Goal: Download file/media

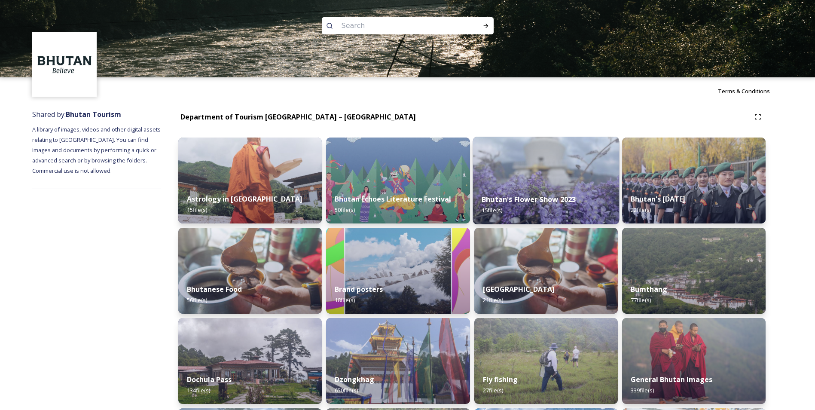
click at [539, 187] on div "Bhutan's Flower Show 2023 15 file(s)" at bounding box center [545, 204] width 146 height 39
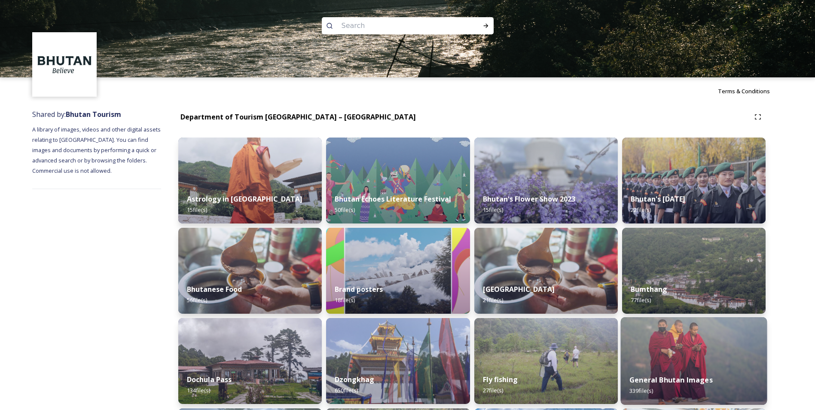
click at [694, 392] on div "General Bhutan Images 339 file(s)" at bounding box center [693, 384] width 146 height 39
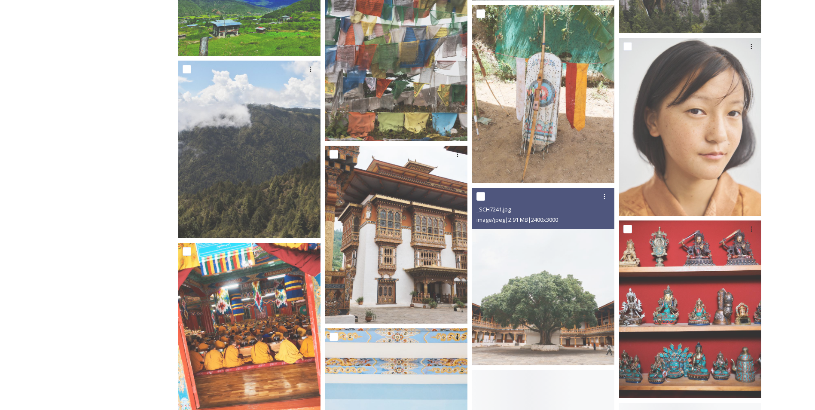
scroll to position [1890, 0]
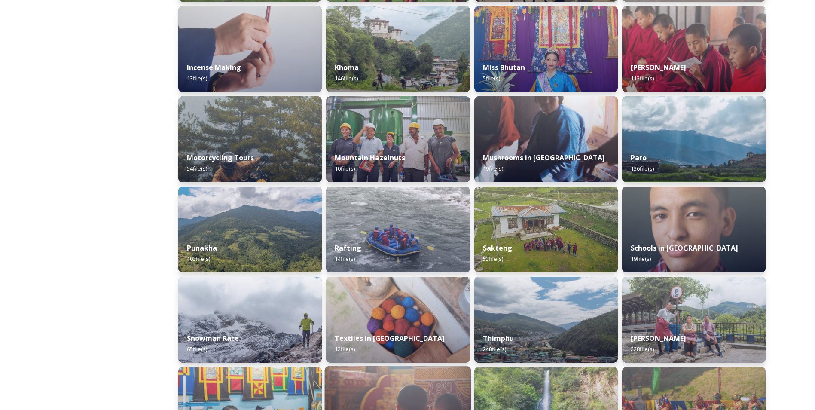
scroll to position [558, 0]
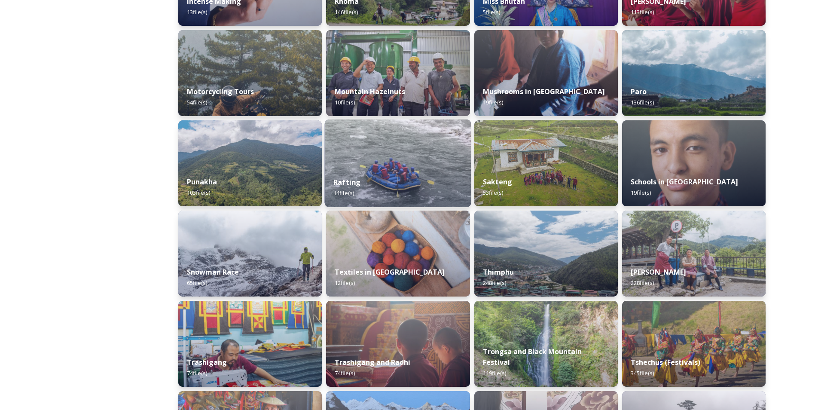
click at [416, 183] on div "Rafting 14 file(s)" at bounding box center [398, 187] width 146 height 39
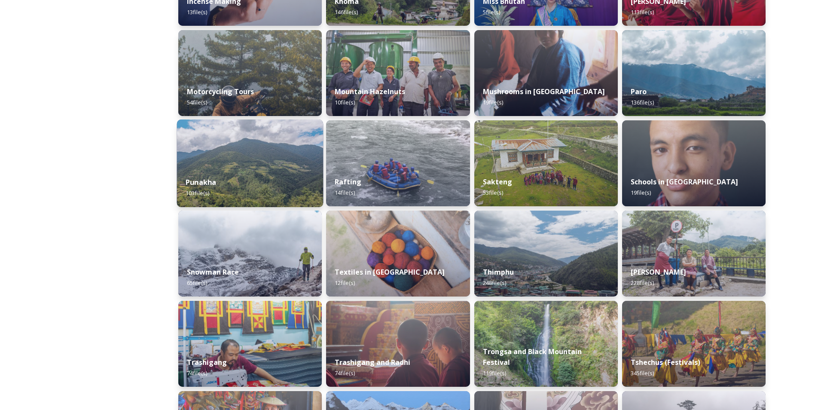
click at [253, 168] on div "Punakha 103 file(s)" at bounding box center [250, 187] width 146 height 39
click at [256, 162] on img at bounding box center [250, 163] width 146 height 88
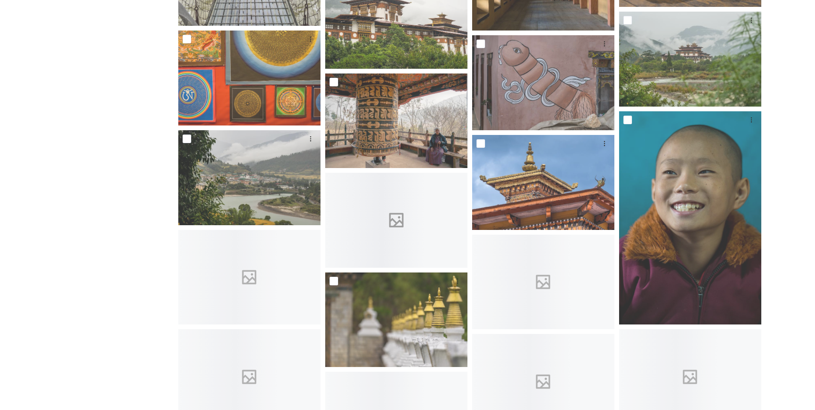
scroll to position [1975, 0]
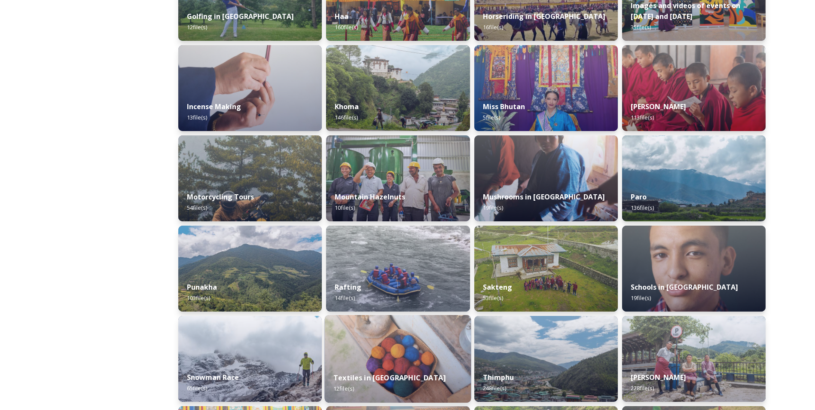
scroll to position [472, 0]
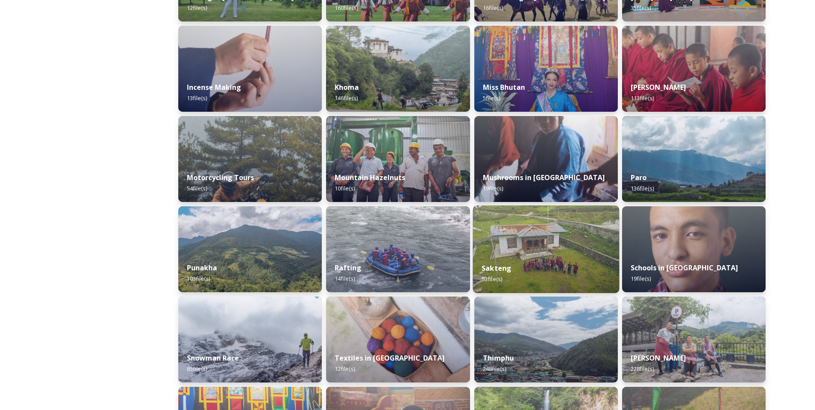
click at [571, 239] on img at bounding box center [545, 249] width 146 height 88
click at [540, 253] on img at bounding box center [545, 249] width 146 height 88
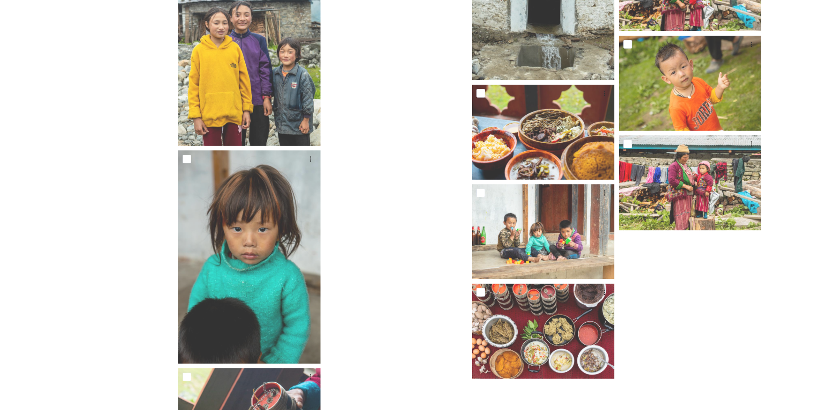
scroll to position [1738, 0]
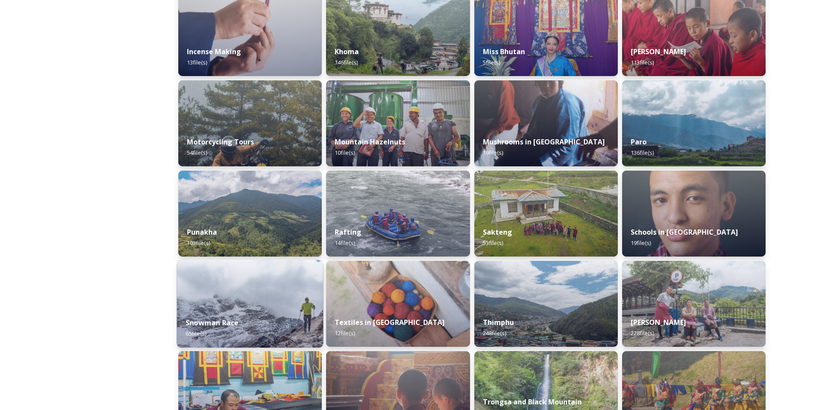
scroll to position [515, 0]
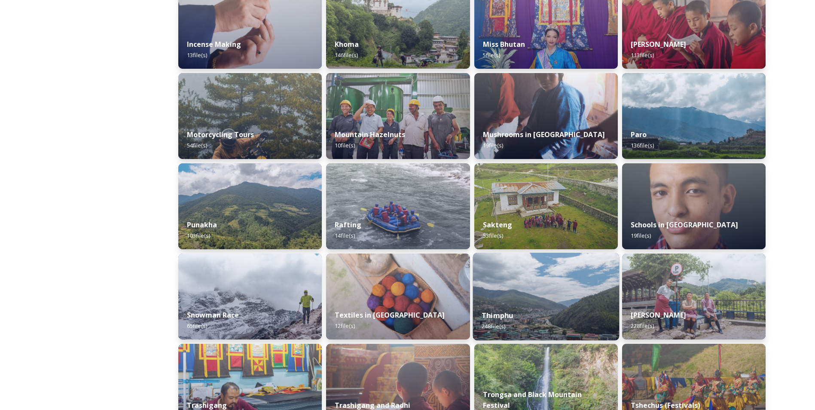
click at [548, 290] on img at bounding box center [545, 297] width 146 height 88
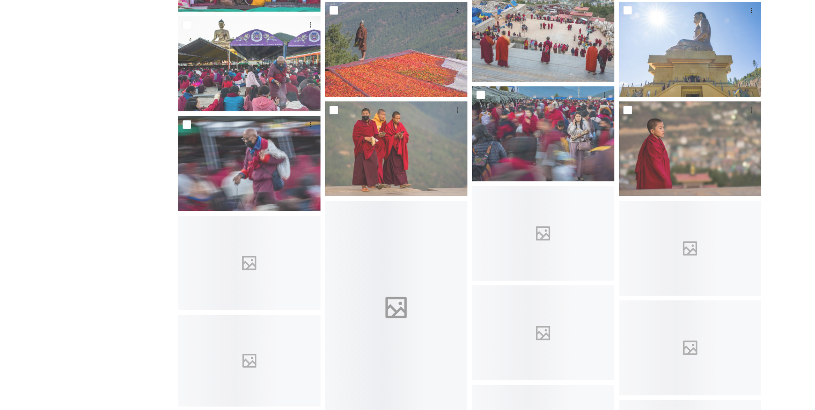
scroll to position [2963, 0]
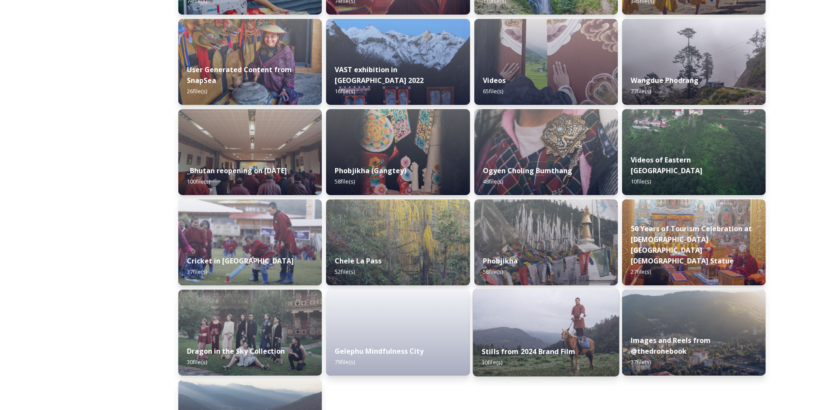
scroll to position [945, 0]
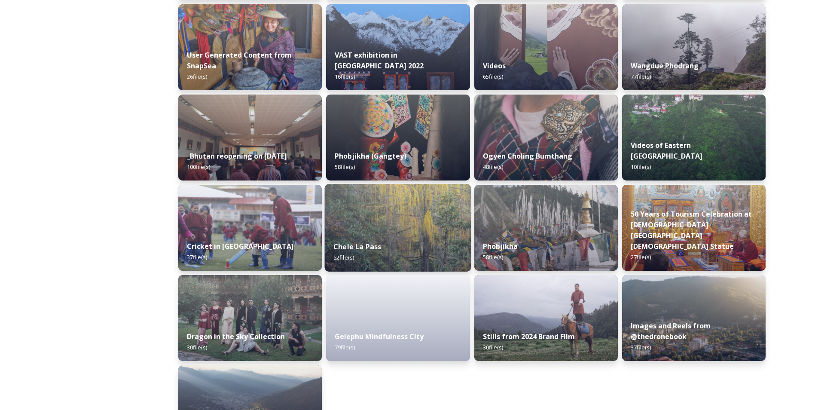
click at [405, 242] on div "Chele La Pass 52 file(s)" at bounding box center [398, 251] width 146 height 39
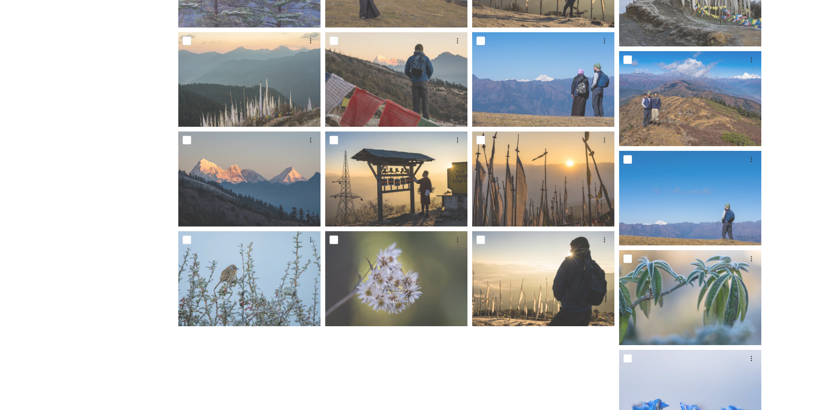
scroll to position [1179, 0]
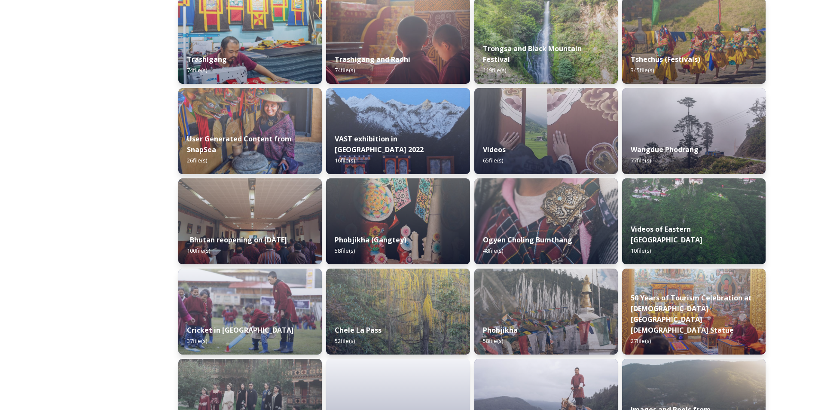
scroll to position [859, 0]
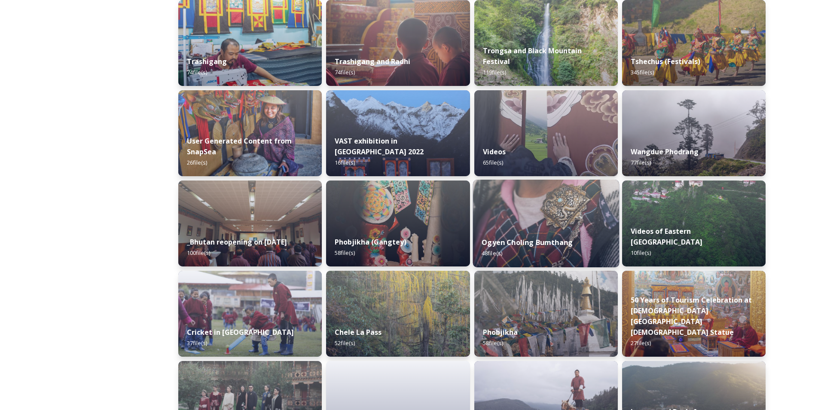
click at [505, 240] on strong "Ogyen Choling Bumthang" at bounding box center [526, 241] width 91 height 9
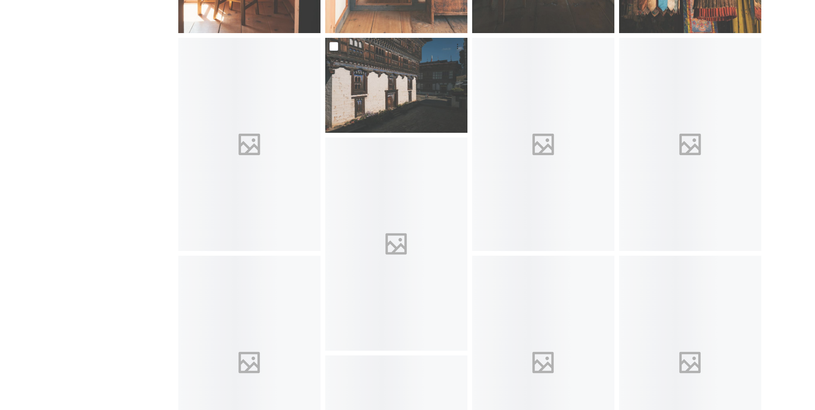
scroll to position [550, 0]
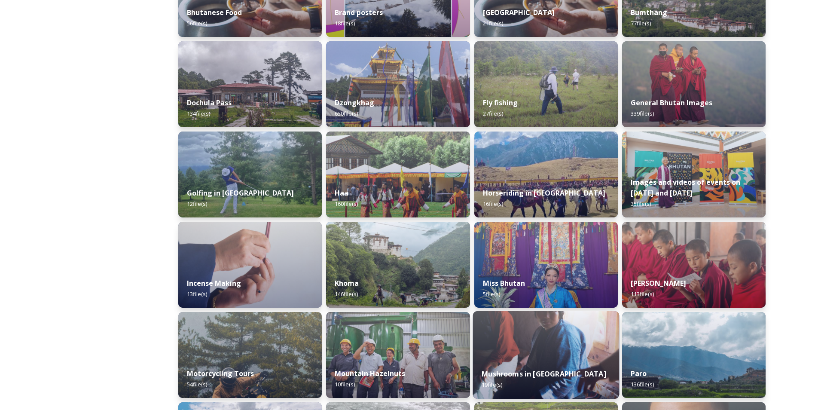
scroll to position [265, 0]
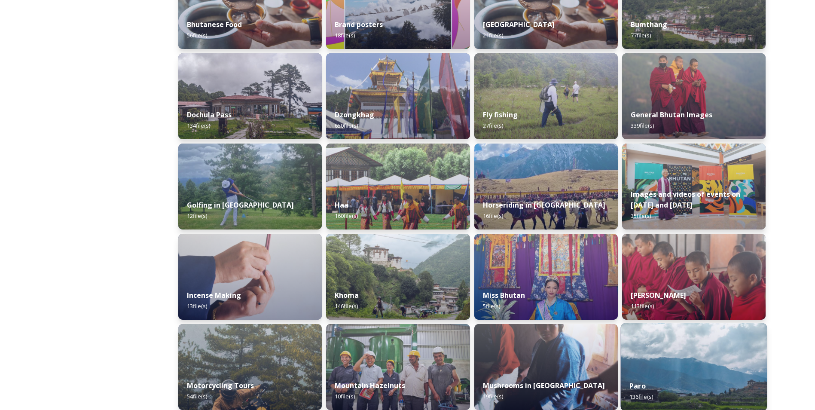
click at [672, 356] on img at bounding box center [693, 367] width 146 height 88
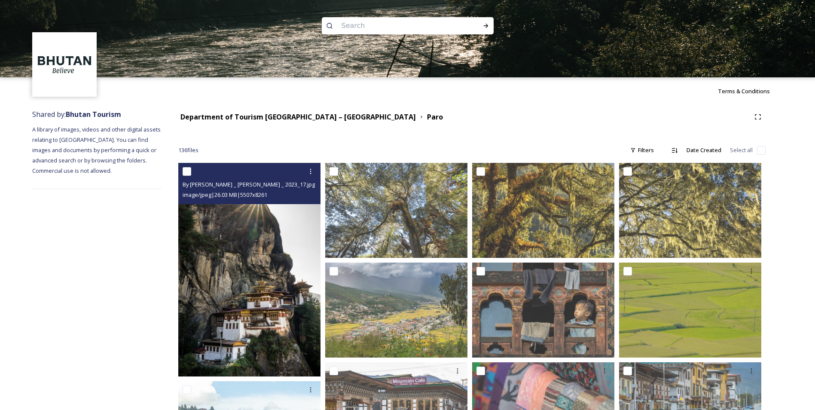
click at [280, 317] on img at bounding box center [249, 269] width 142 height 213
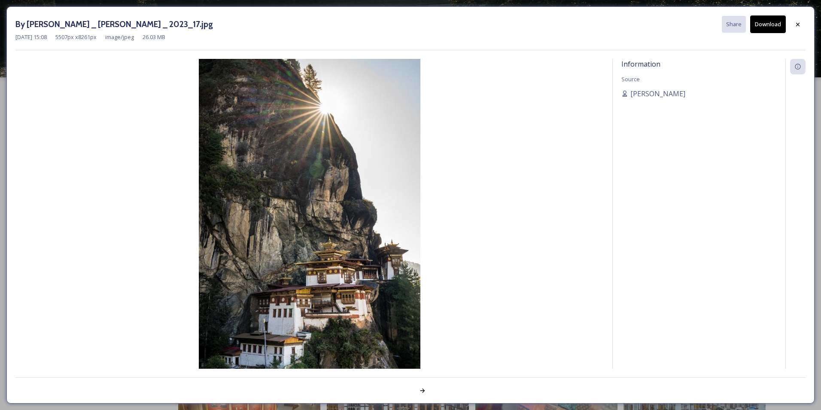
click at [754, 24] on button "Download" at bounding box center [768, 24] width 36 height 18
click at [424, 393] on icon at bounding box center [422, 390] width 7 height 7
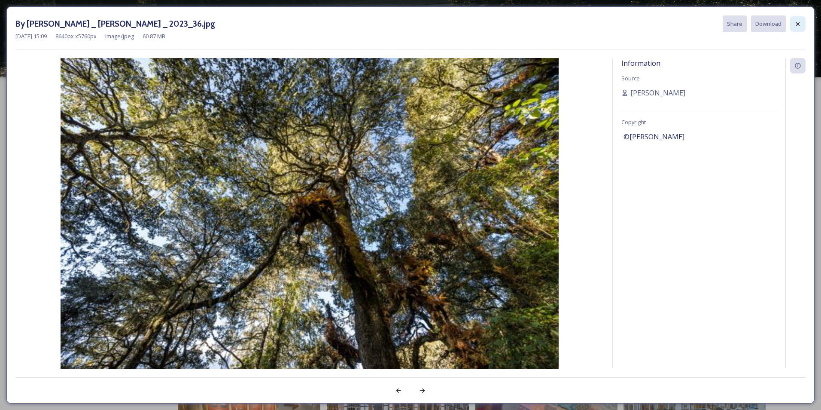
click at [799, 27] on icon at bounding box center [797, 24] width 7 height 7
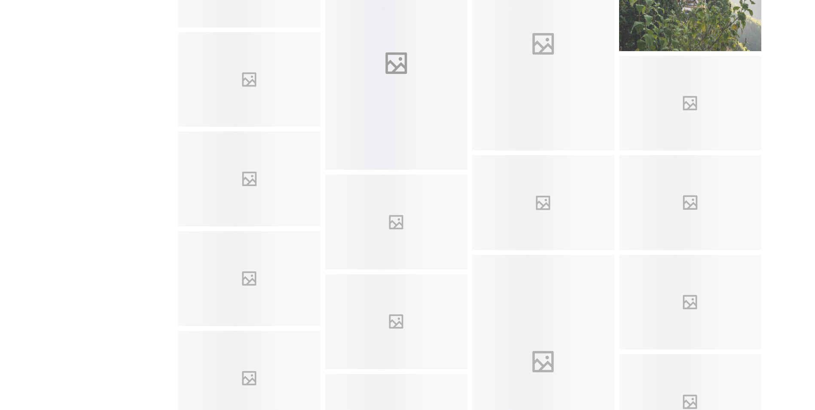
scroll to position [1417, 0]
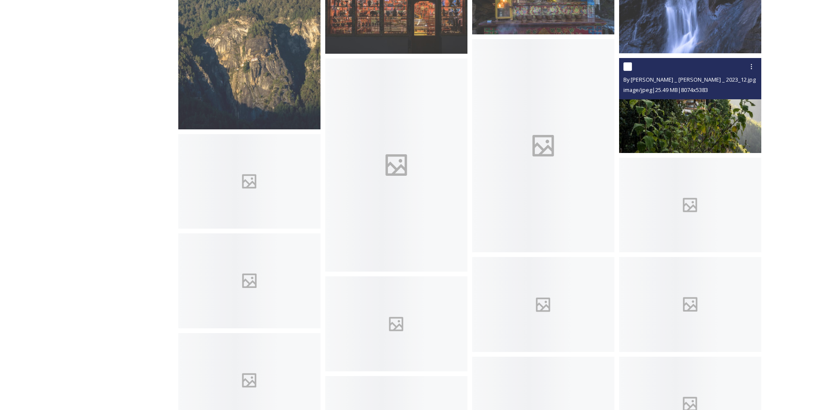
click at [658, 123] on img at bounding box center [690, 105] width 142 height 95
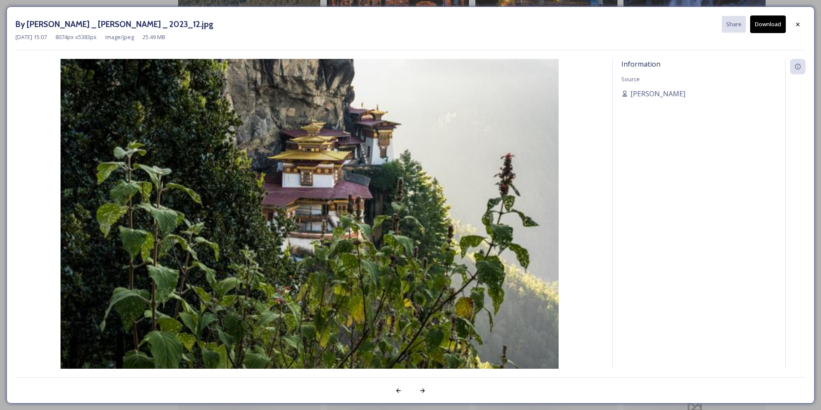
click at [798, 24] on icon at bounding box center [797, 23] width 3 height 3
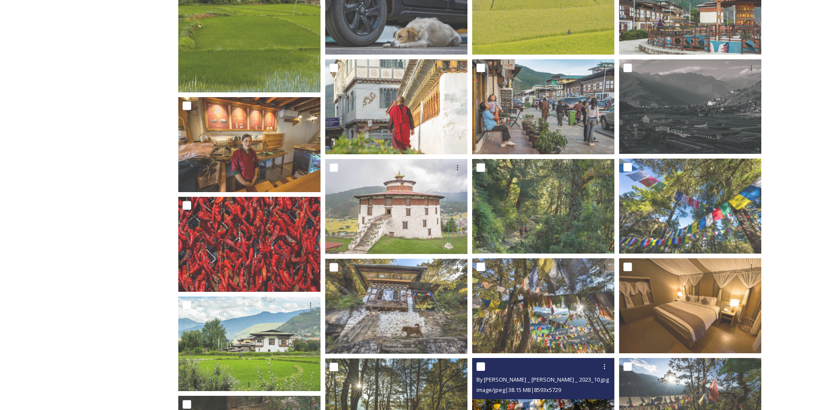
scroll to position [487, 0]
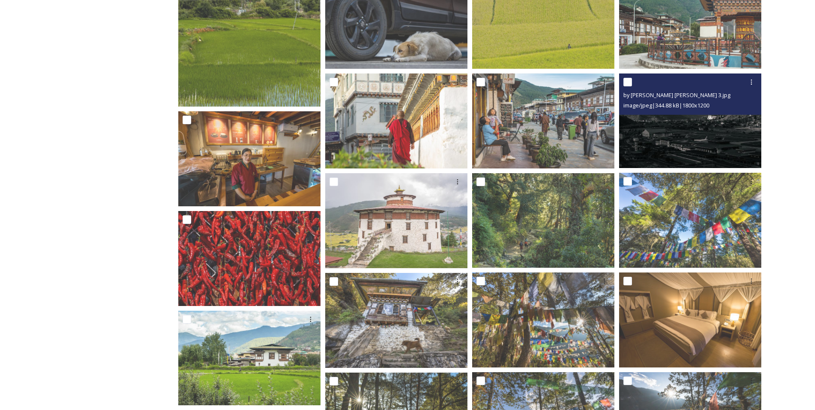
click at [648, 140] on img at bounding box center [690, 120] width 142 height 95
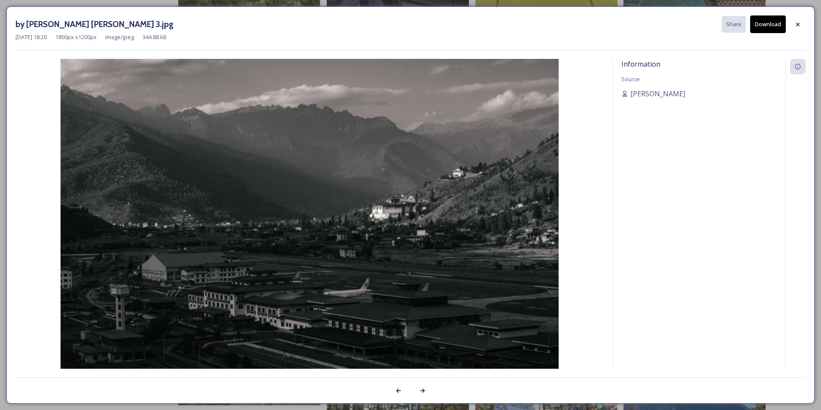
click at [761, 27] on button "Download" at bounding box center [768, 24] width 36 height 18
click at [793, 23] on div at bounding box center [797, 23] width 15 height 15
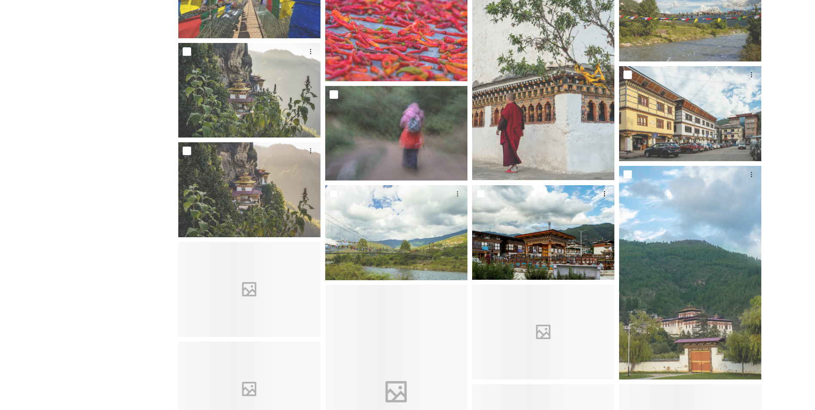
scroll to position [1862, 0]
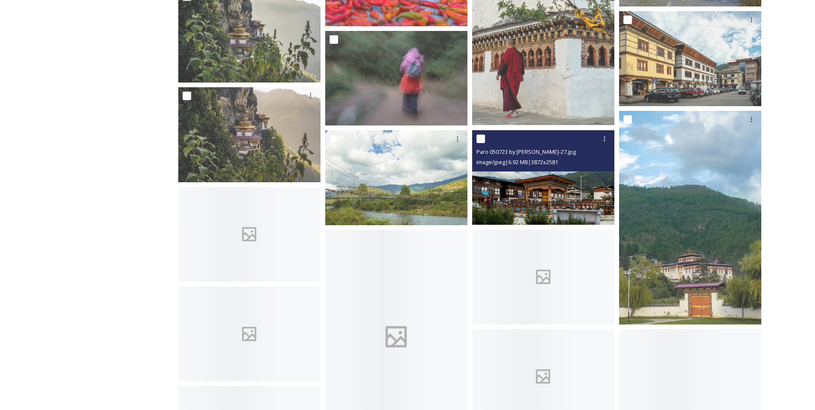
click at [530, 196] on img at bounding box center [543, 177] width 142 height 95
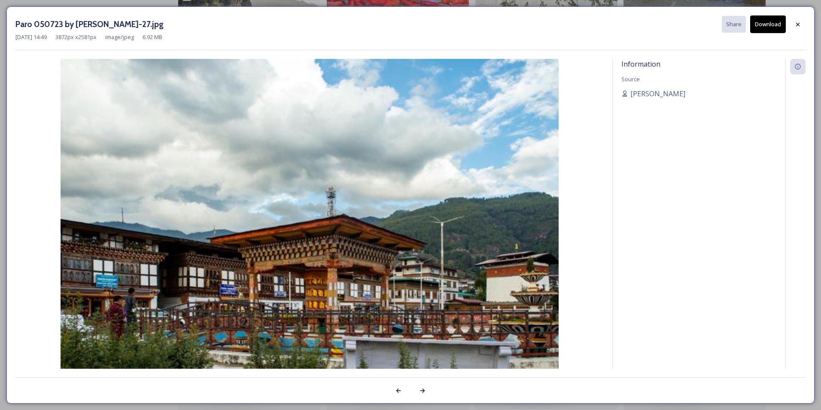
click at [518, 266] on img at bounding box center [309, 225] width 588 height 332
click at [421, 393] on icon at bounding box center [422, 390] width 7 height 7
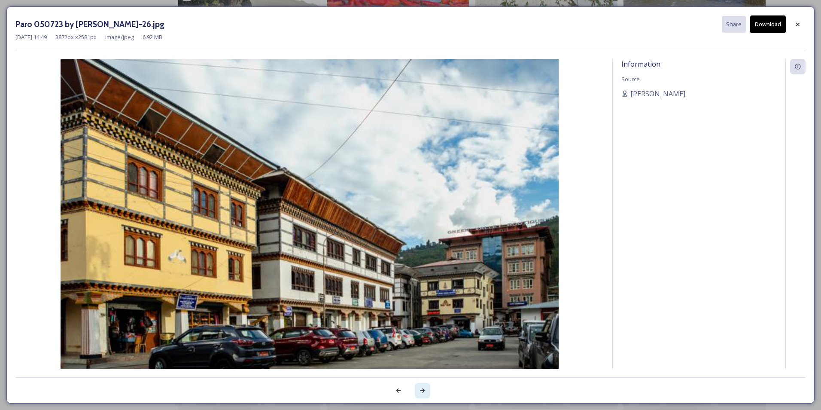
click at [421, 393] on icon at bounding box center [422, 390] width 7 height 7
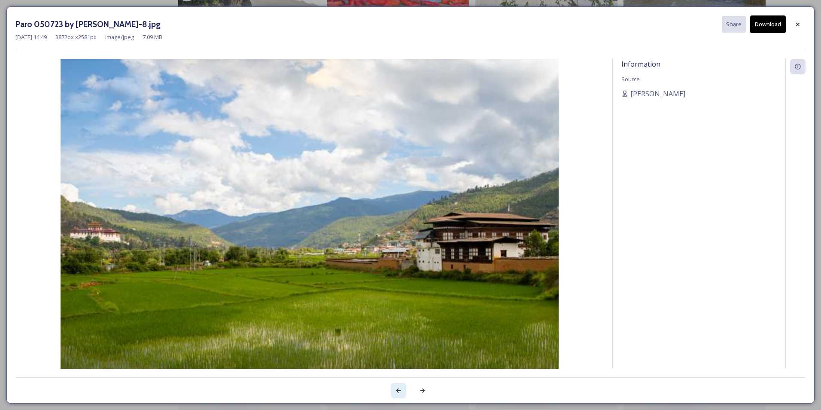
click at [399, 388] on icon at bounding box center [398, 390] width 7 height 7
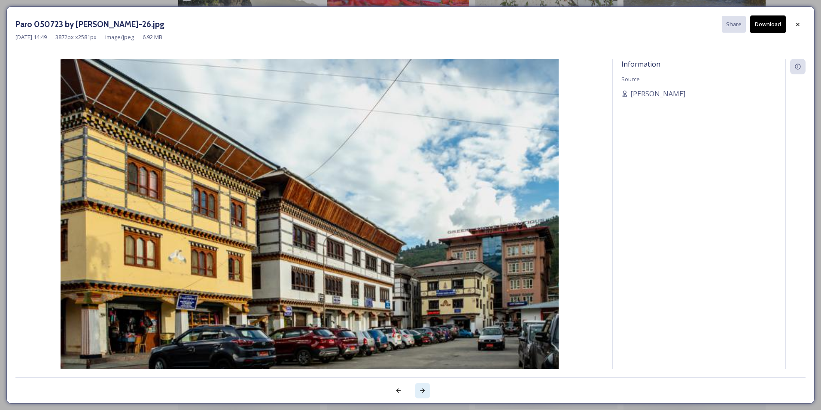
click at [423, 390] on icon at bounding box center [422, 390] width 5 height 4
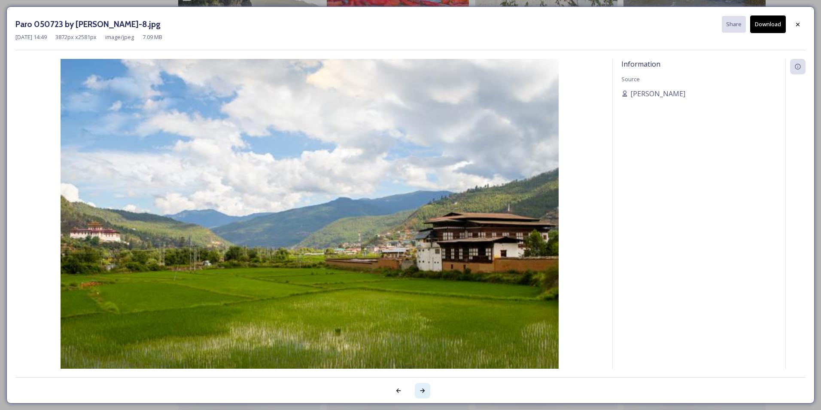
click at [423, 390] on icon at bounding box center [422, 390] width 5 height 4
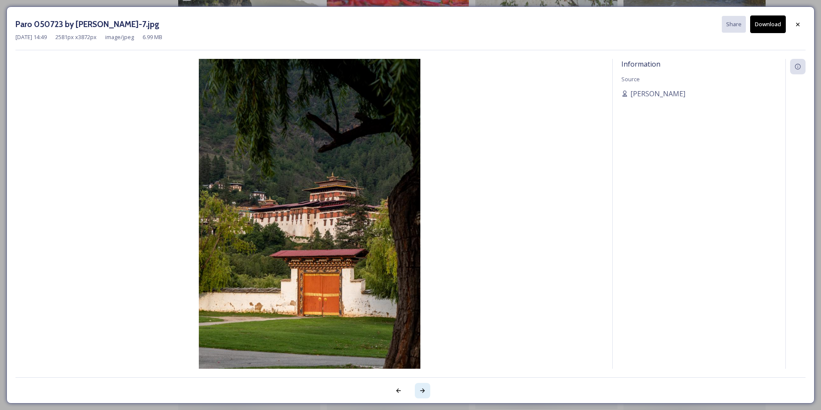
click at [423, 390] on icon at bounding box center [422, 390] width 5 height 4
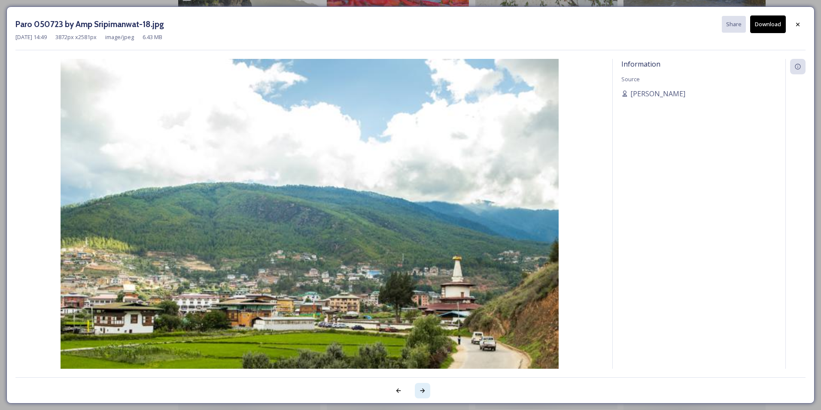
click at [423, 390] on icon at bounding box center [422, 390] width 5 height 4
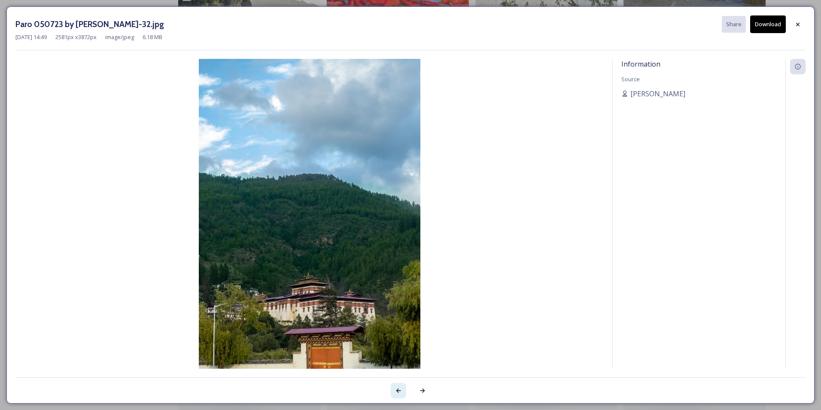
click at [401, 390] on icon at bounding box center [398, 390] width 7 height 7
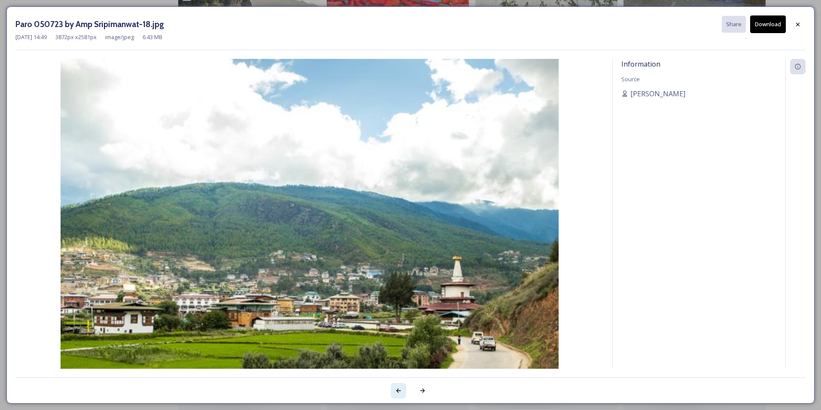
click at [401, 390] on icon at bounding box center [398, 390] width 7 height 7
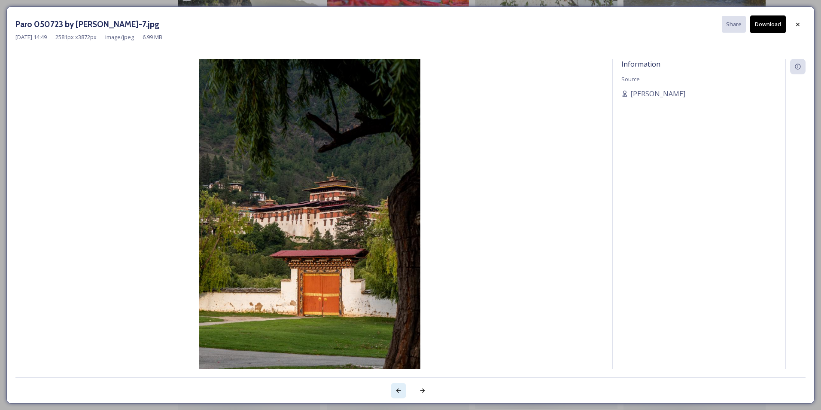
click at [401, 390] on icon at bounding box center [398, 390] width 7 height 7
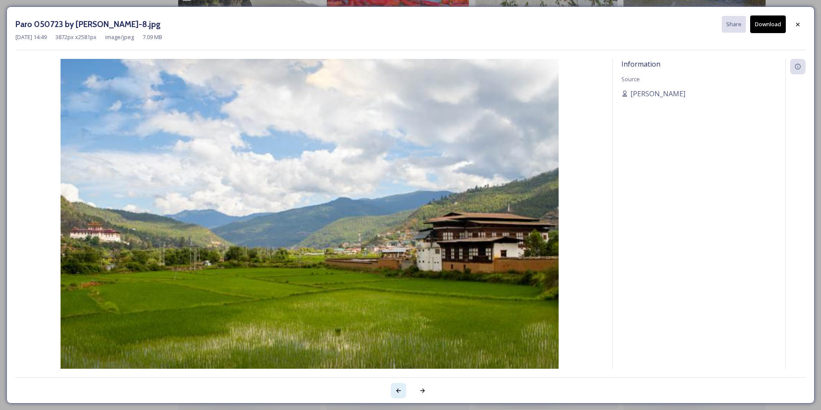
click at [401, 390] on icon at bounding box center [398, 390] width 7 height 7
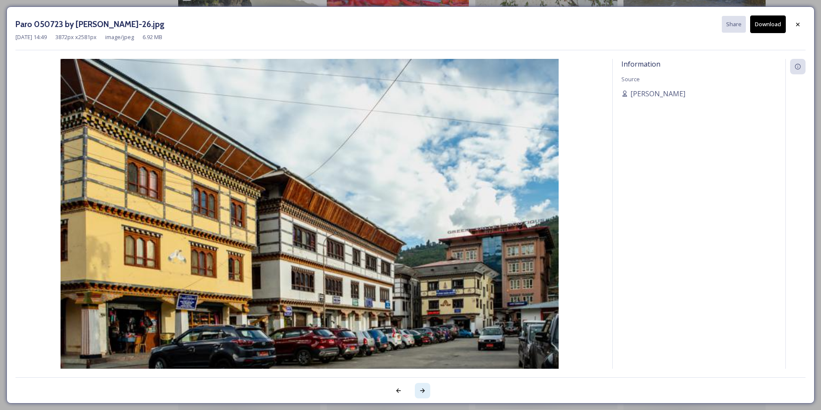
click at [425, 391] on icon at bounding box center [422, 390] width 7 height 7
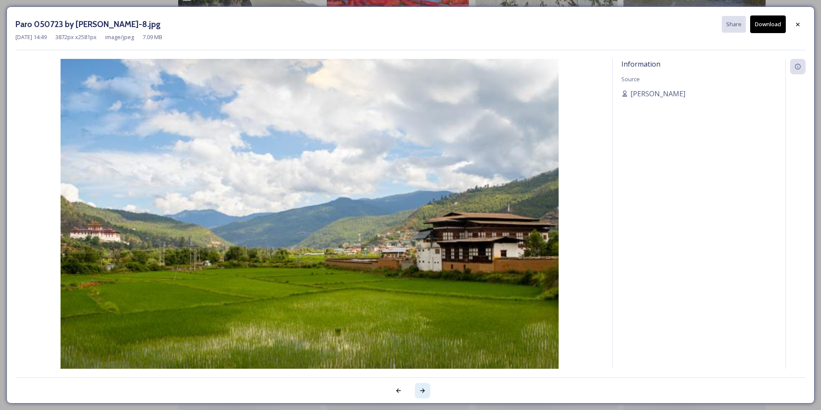
click at [423, 391] on icon at bounding box center [422, 390] width 5 height 4
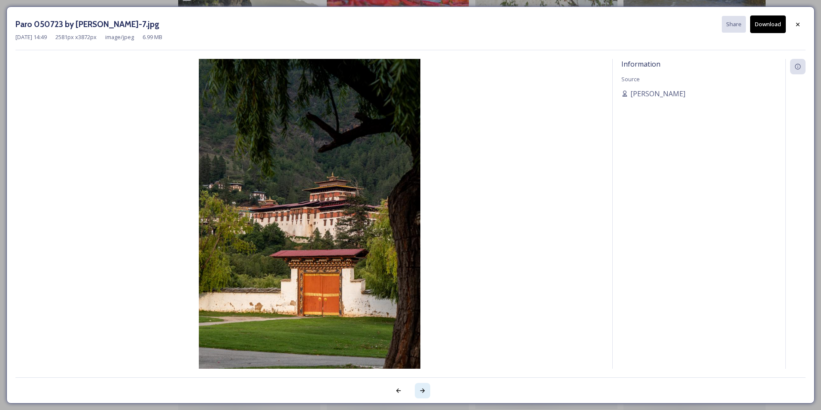
click at [423, 391] on icon at bounding box center [422, 390] width 7 height 7
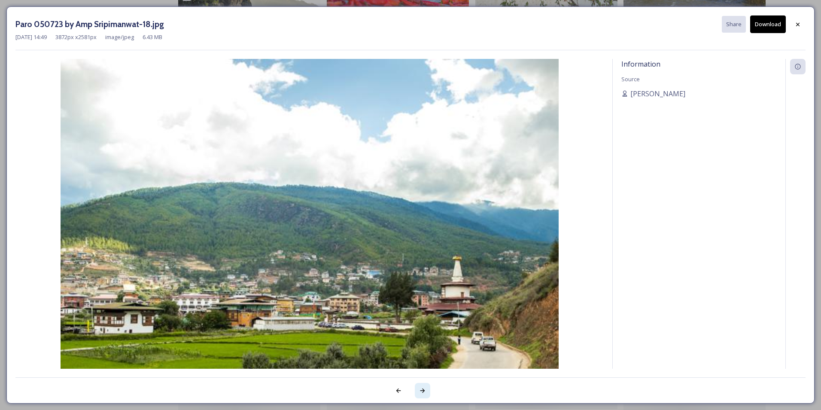
click at [423, 391] on icon at bounding box center [422, 390] width 7 height 7
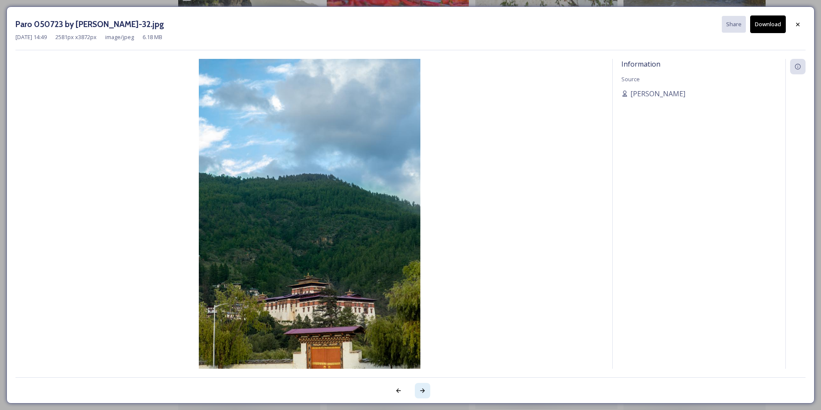
click at [423, 391] on icon at bounding box center [422, 390] width 7 height 7
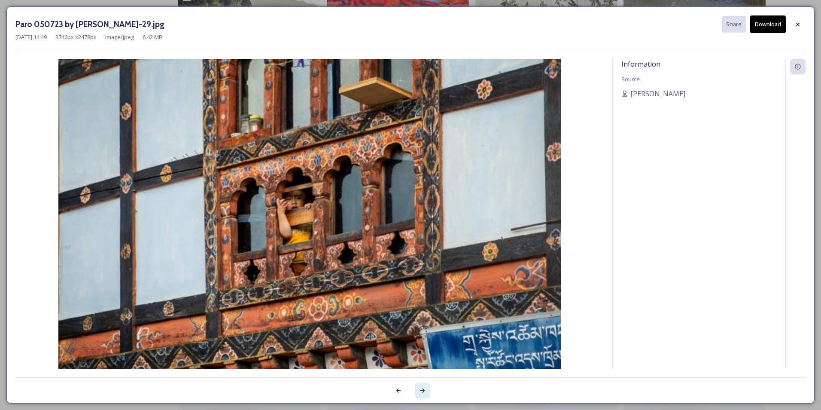
click at [423, 391] on icon at bounding box center [422, 390] width 7 height 7
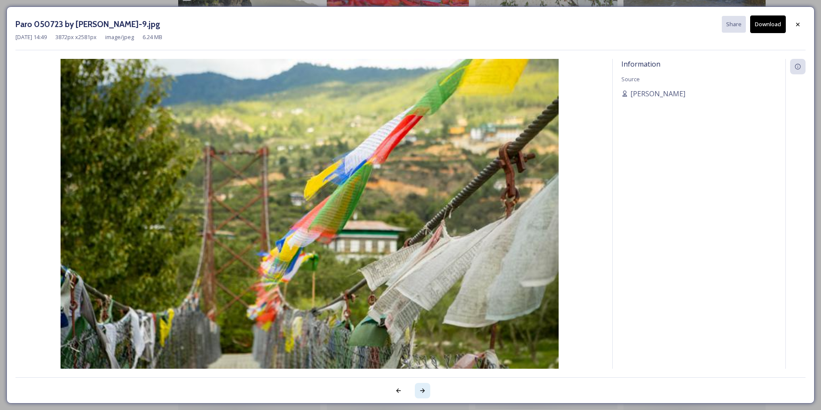
click at [421, 390] on icon at bounding box center [422, 390] width 5 height 4
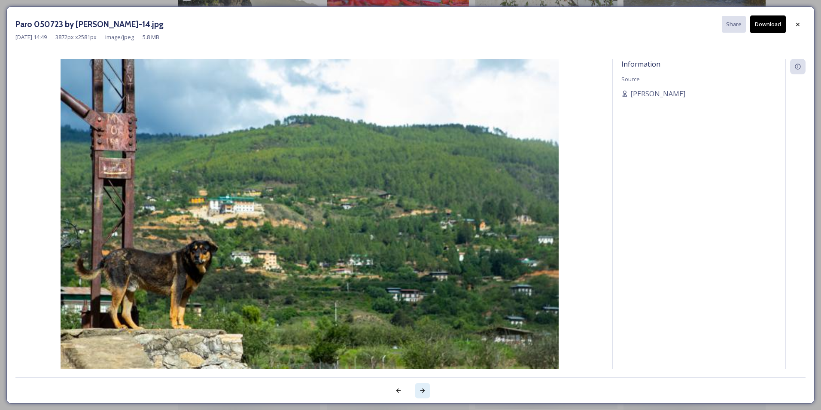
click at [421, 390] on icon at bounding box center [422, 390] width 5 height 4
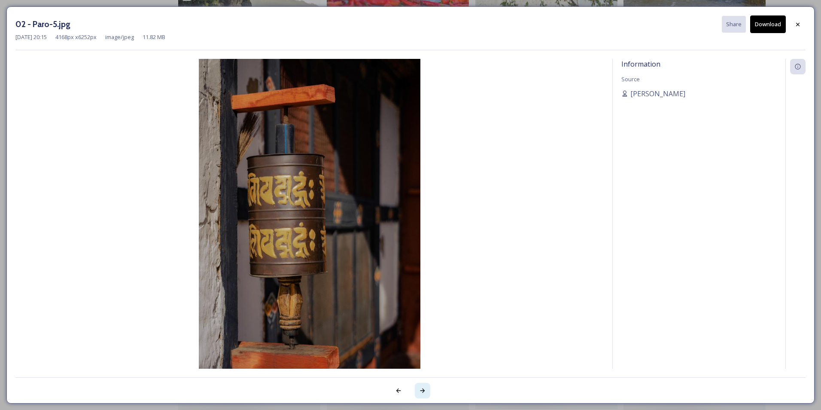
click at [421, 390] on icon at bounding box center [422, 390] width 5 height 4
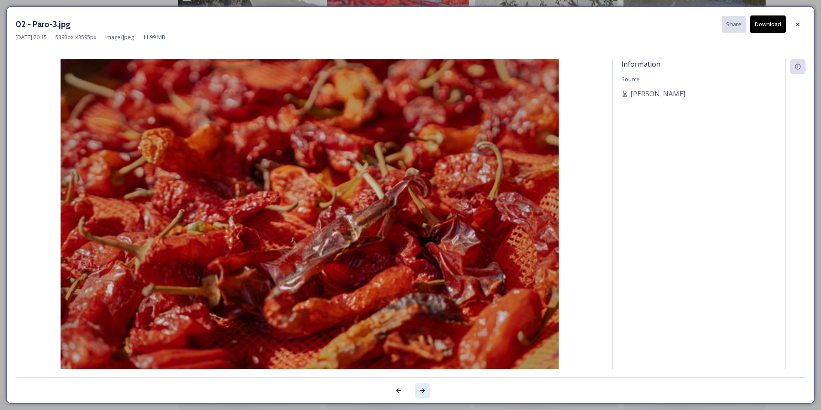
click at [421, 390] on icon at bounding box center [422, 390] width 5 height 4
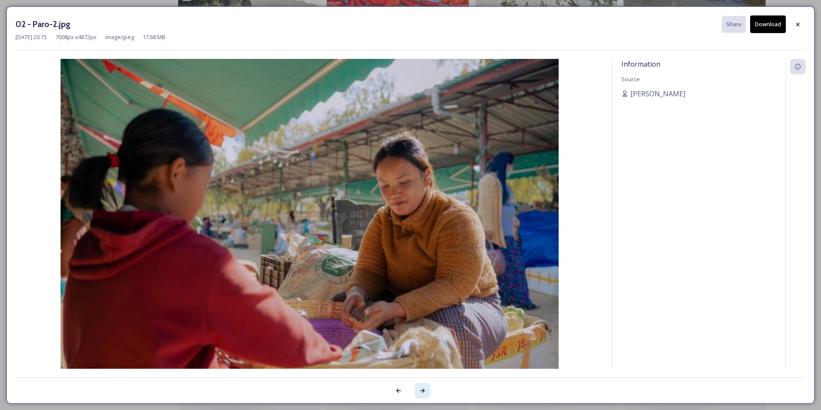
click at [421, 390] on icon at bounding box center [422, 390] width 5 height 4
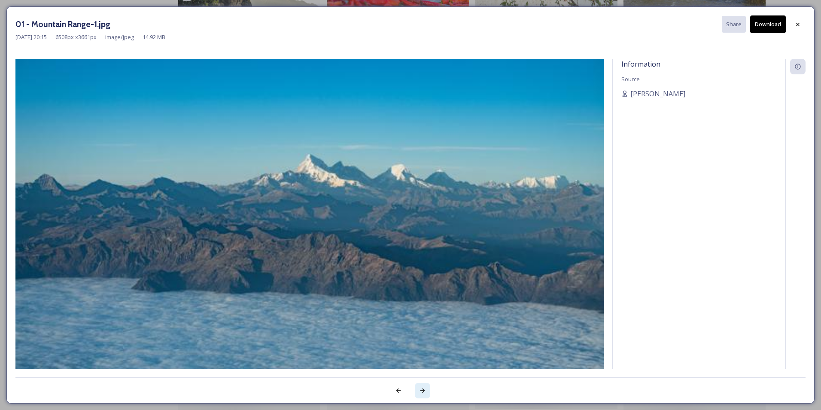
click at [421, 390] on icon at bounding box center [422, 390] width 5 height 4
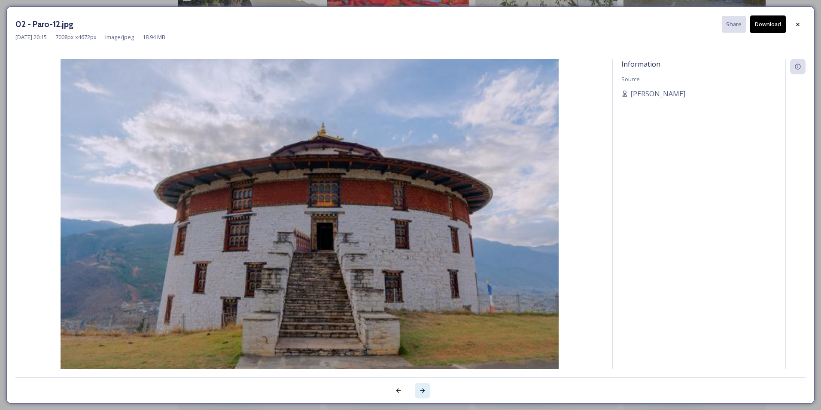
click at [421, 390] on icon at bounding box center [422, 390] width 5 height 4
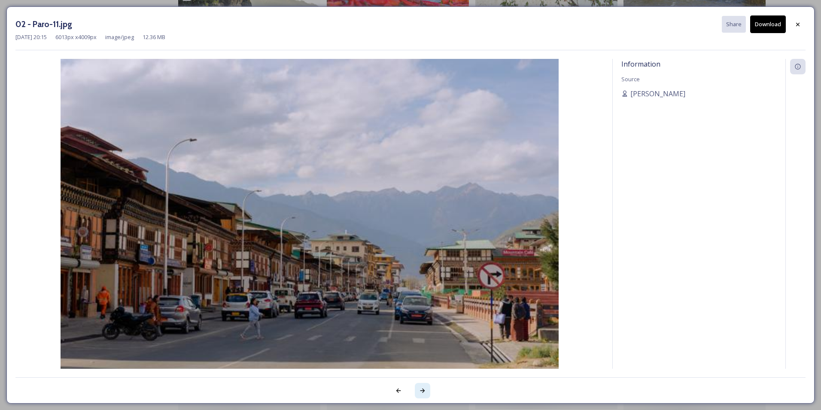
click at [421, 390] on icon at bounding box center [422, 390] width 5 height 4
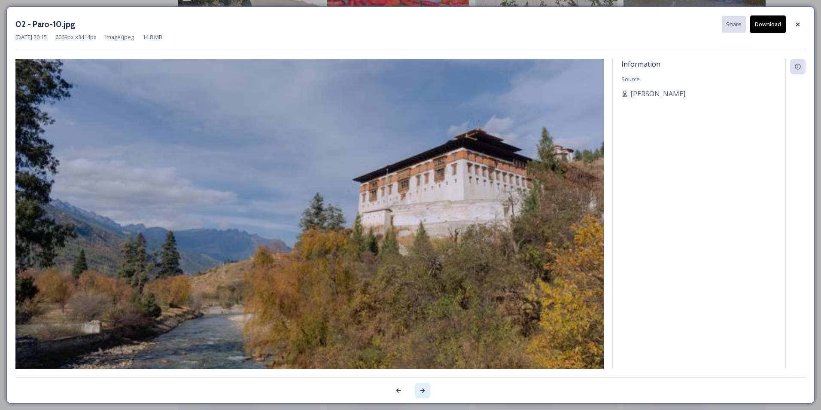
click at [421, 390] on icon at bounding box center [422, 390] width 5 height 4
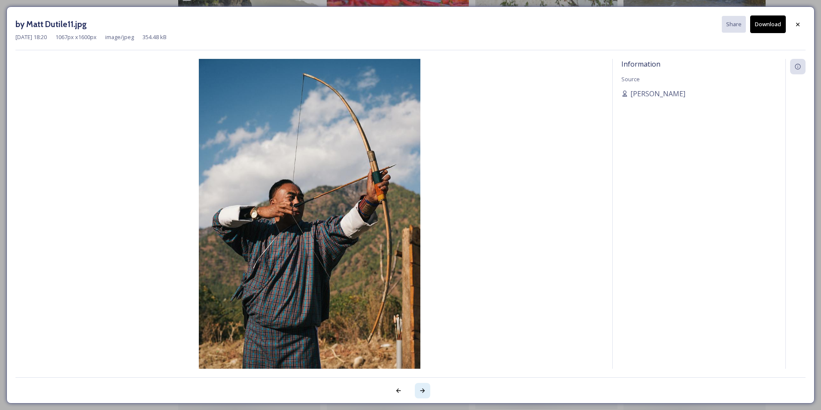
click at [421, 390] on icon at bounding box center [422, 390] width 5 height 4
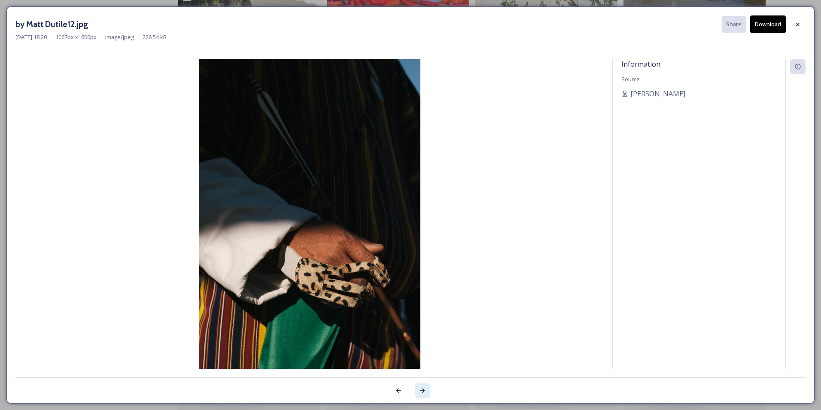
click at [421, 390] on icon at bounding box center [422, 390] width 5 height 4
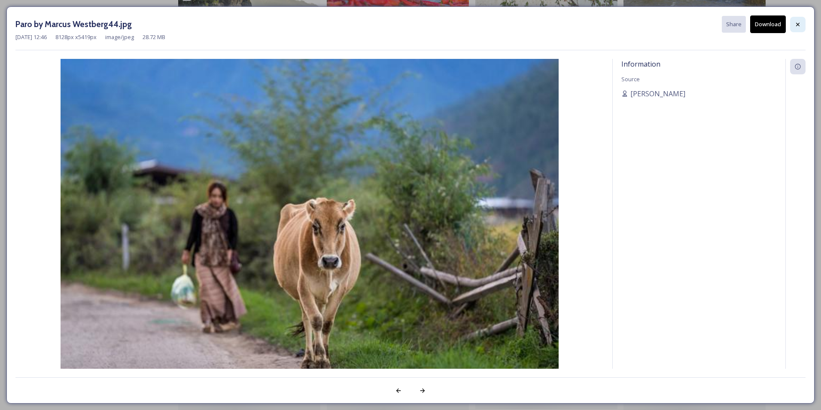
click at [799, 25] on icon at bounding box center [797, 24] width 7 height 7
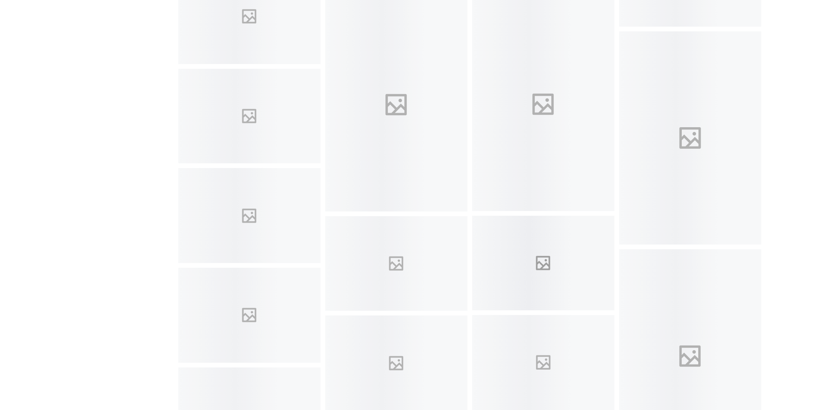
scroll to position [2890, 0]
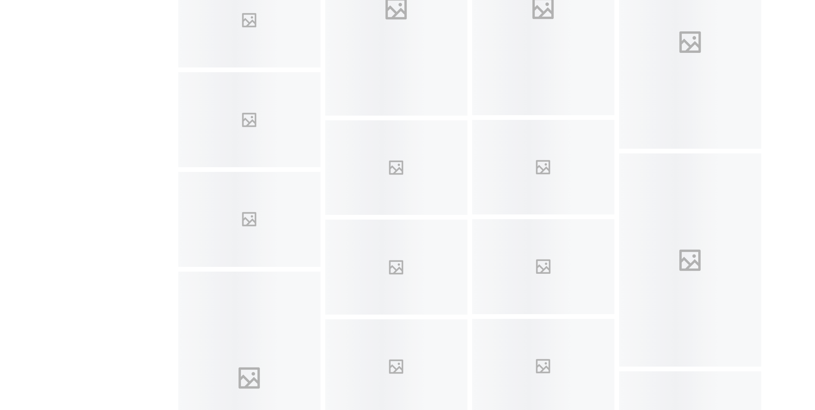
drag, startPoint x: 813, startPoint y: 260, endPoint x: 819, endPoint y: 258, distance: 6.5
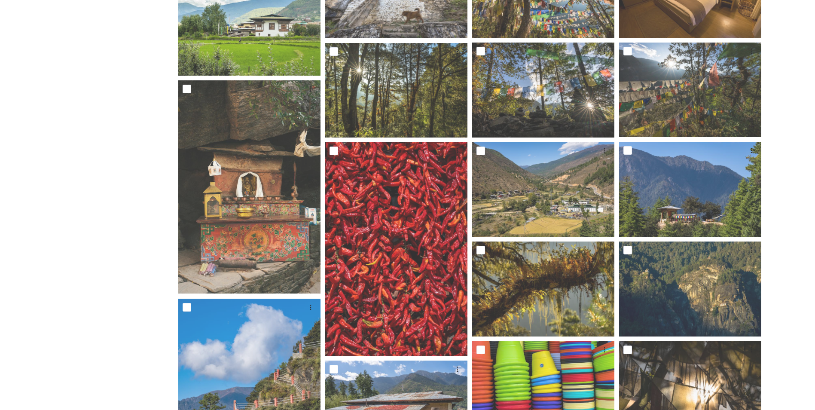
scroll to position [827, 0]
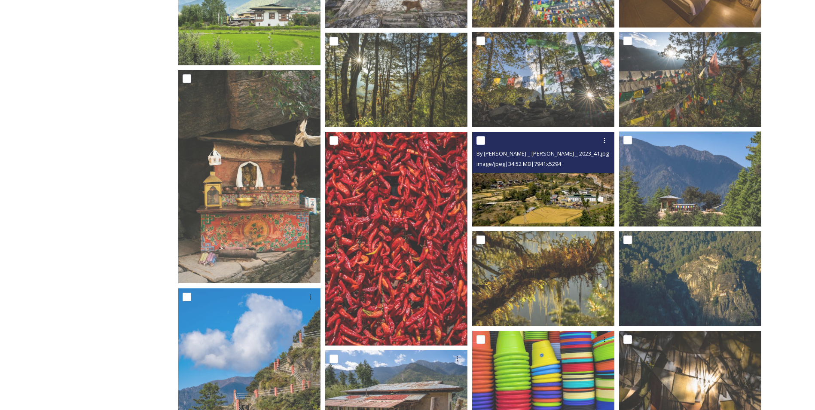
click at [599, 195] on img at bounding box center [543, 178] width 142 height 95
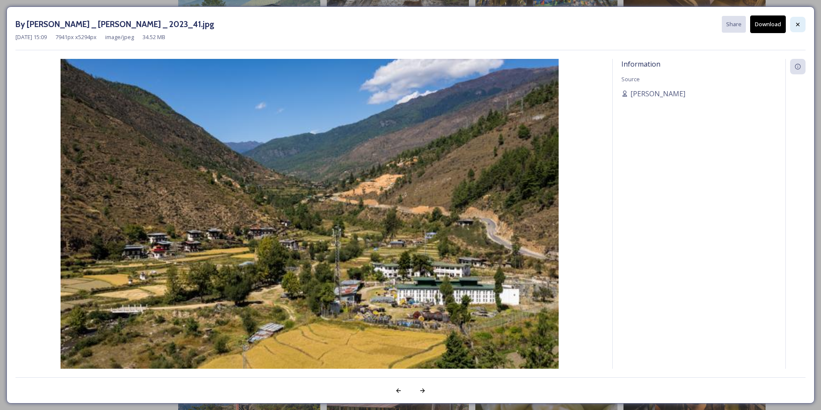
click at [797, 25] on icon at bounding box center [797, 24] width 7 height 7
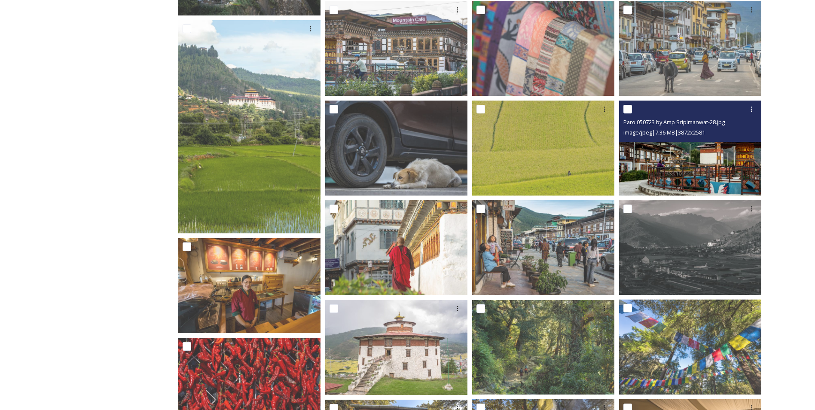
scroll to position [312, 0]
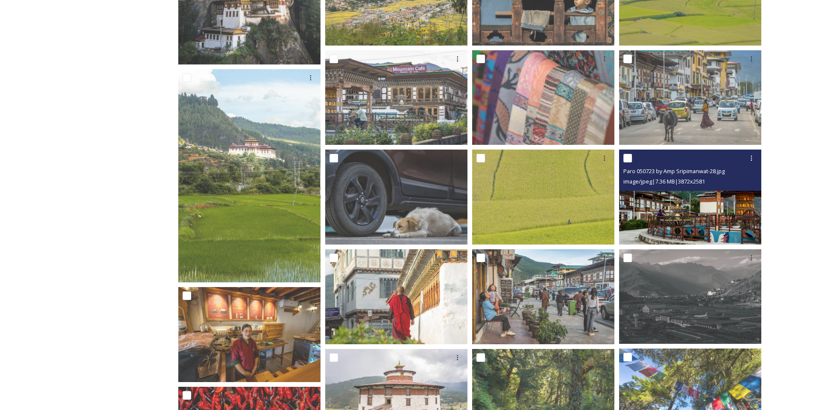
click at [664, 199] on img at bounding box center [690, 196] width 142 height 95
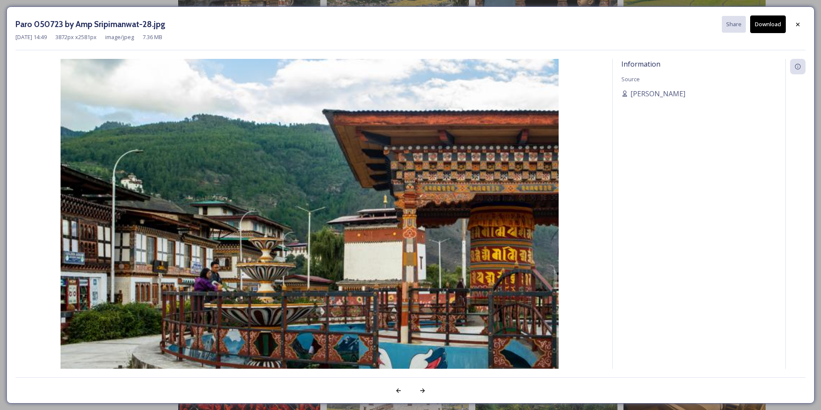
click at [792, 27] on div at bounding box center [797, 24] width 15 height 15
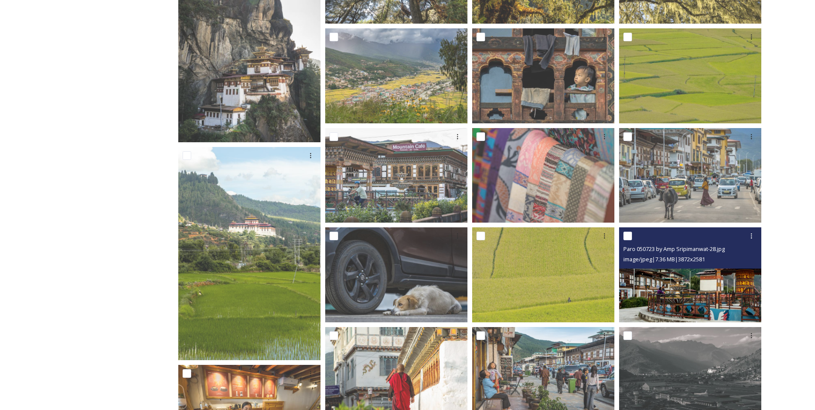
scroll to position [226, 0]
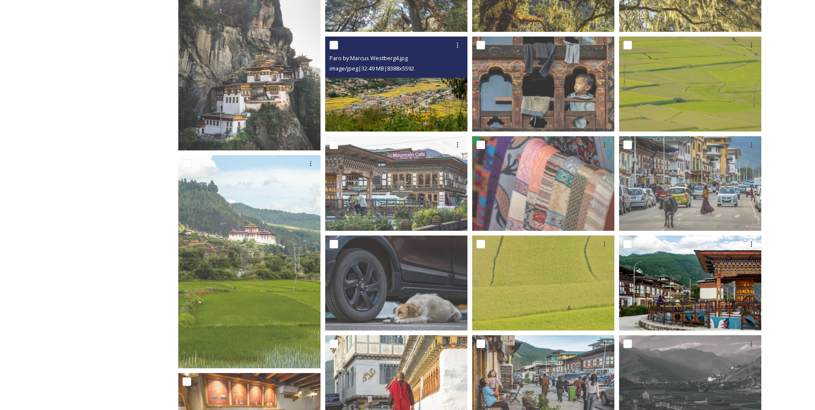
click at [437, 116] on img at bounding box center [396, 84] width 142 height 95
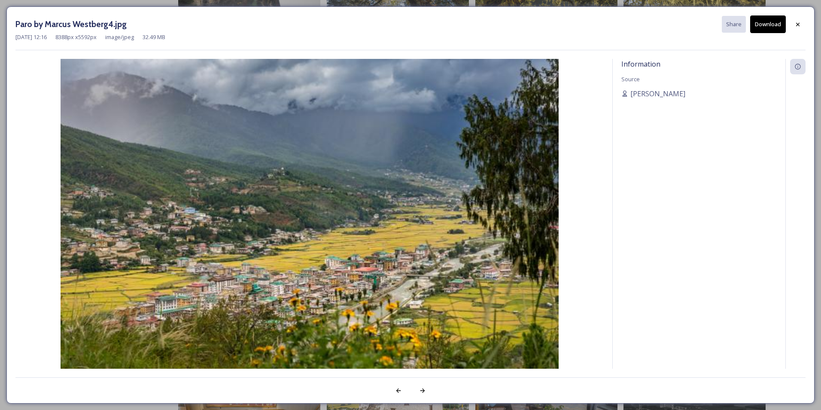
click at [248, 272] on img at bounding box center [309, 225] width 588 height 332
click at [426, 390] on div at bounding box center [422, 390] width 15 height 15
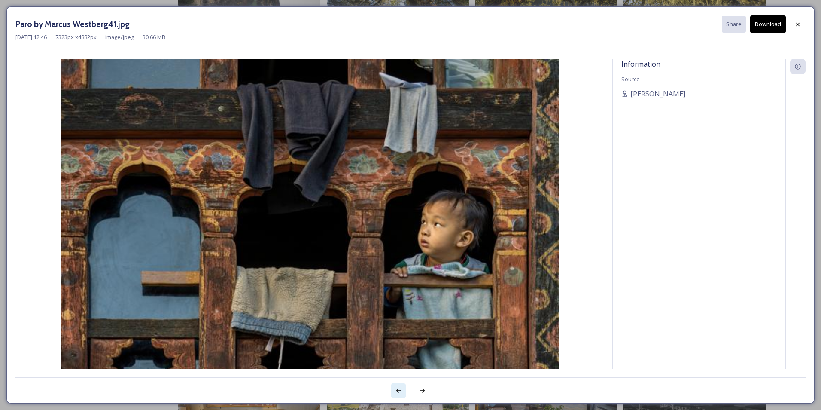
click at [397, 390] on icon at bounding box center [398, 390] width 5 height 4
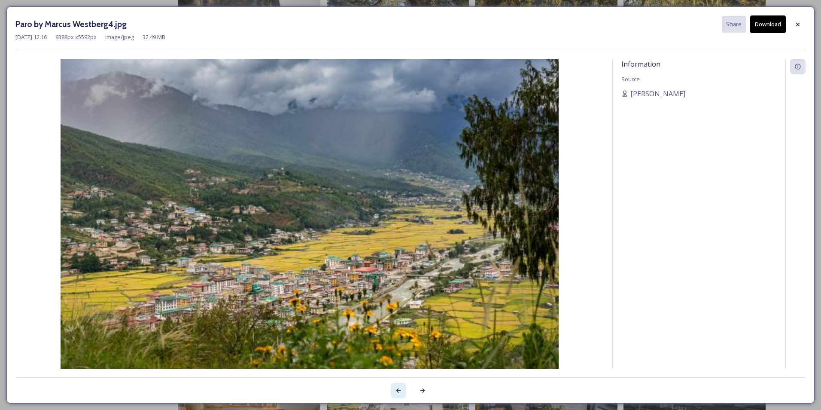
click at [397, 390] on icon at bounding box center [398, 390] width 5 height 4
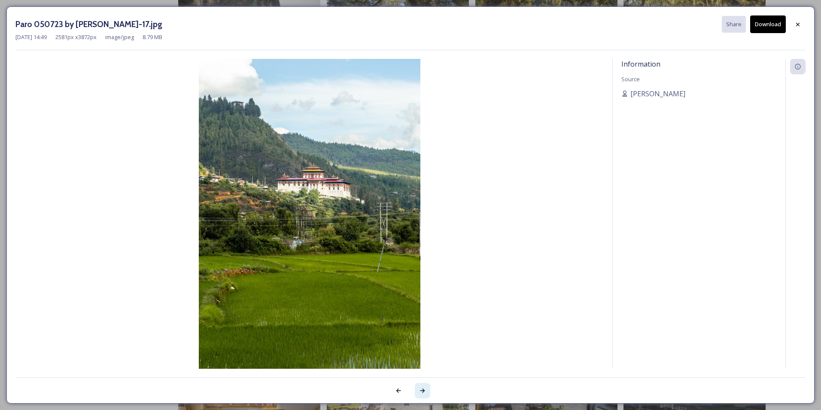
drag, startPoint x: 397, startPoint y: 390, endPoint x: 420, endPoint y: 391, distance: 23.2
click at [420, 391] on icon at bounding box center [422, 390] width 7 height 7
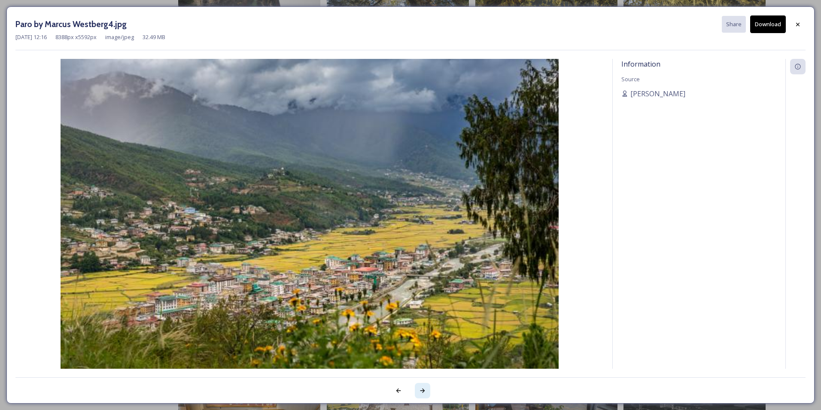
click at [422, 390] on icon at bounding box center [422, 390] width 7 height 7
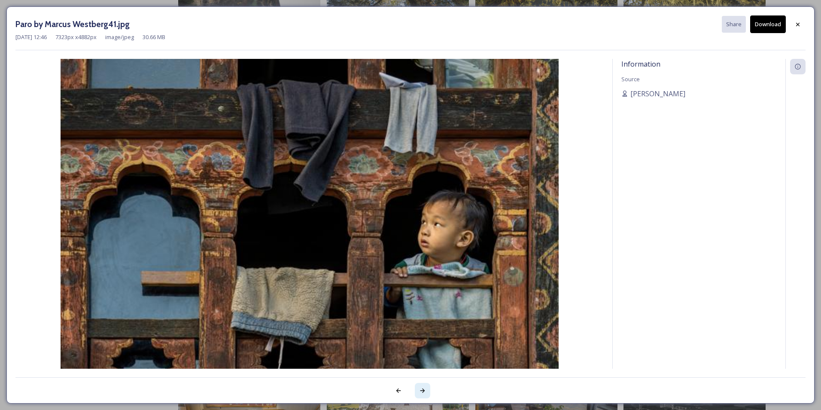
click at [422, 390] on icon at bounding box center [422, 390] width 7 height 7
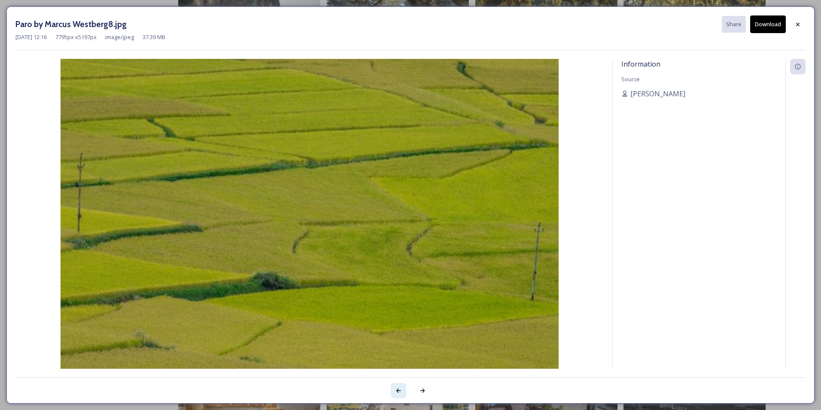
click at [399, 390] on icon at bounding box center [398, 390] width 7 height 7
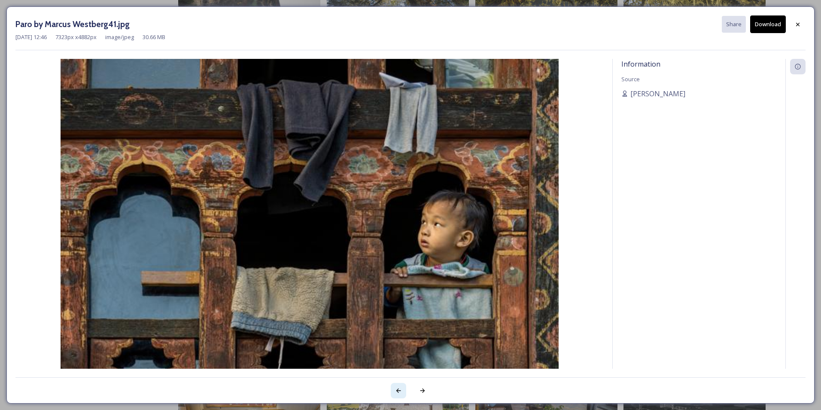
click at [399, 390] on icon at bounding box center [398, 390] width 7 height 7
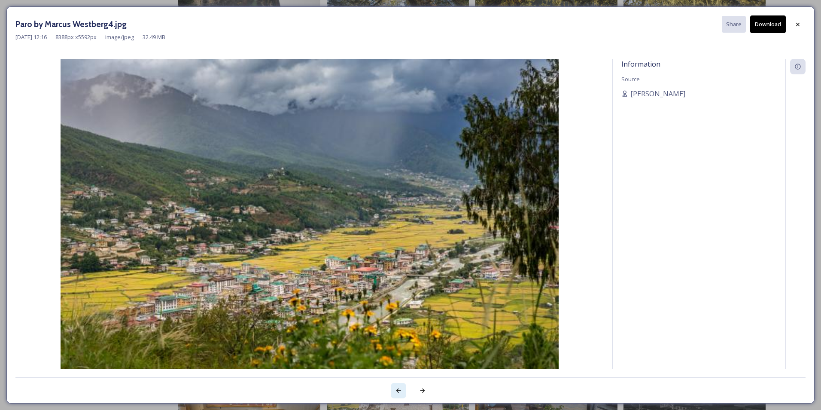
click at [399, 390] on icon at bounding box center [398, 390] width 7 height 7
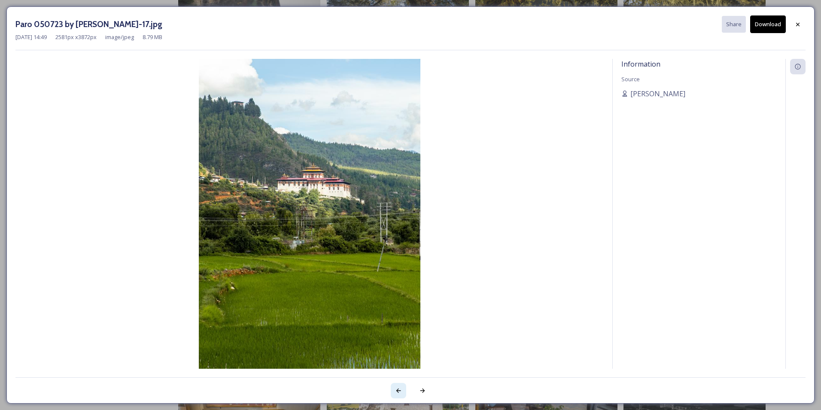
click at [399, 389] on icon at bounding box center [398, 390] width 7 height 7
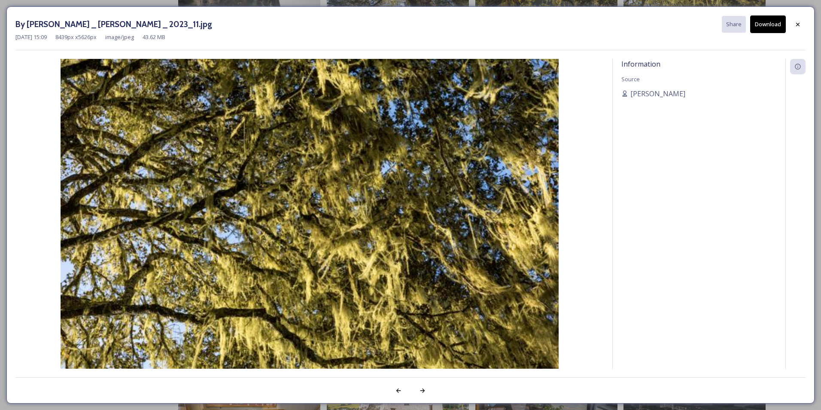
click at [798, 25] on icon at bounding box center [797, 24] width 7 height 7
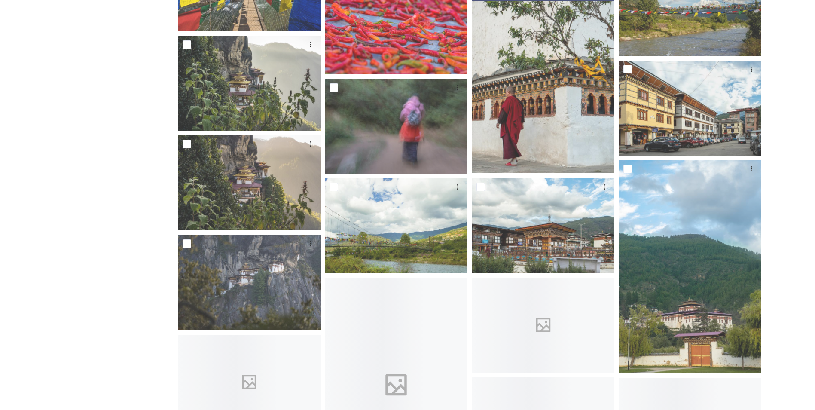
scroll to position [1815, 0]
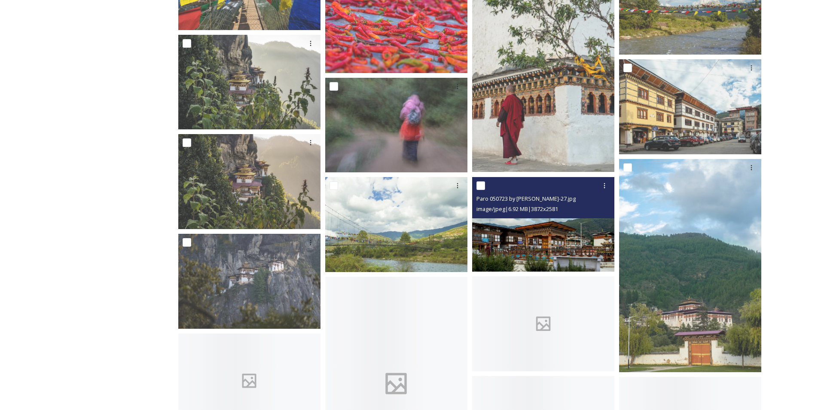
click at [518, 243] on img at bounding box center [543, 224] width 142 height 95
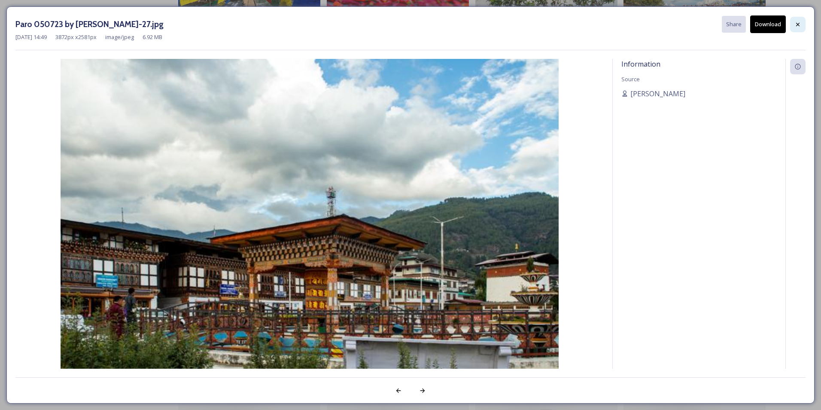
click at [795, 19] on div at bounding box center [797, 24] width 15 height 15
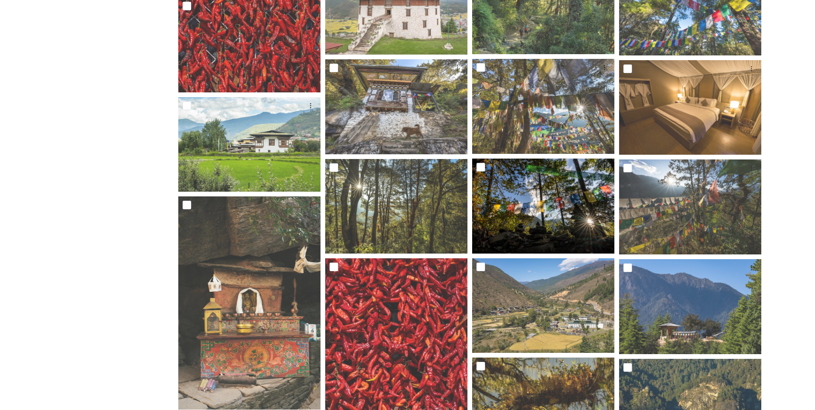
scroll to position [612, 0]
